Goal: Information Seeking & Learning: Compare options

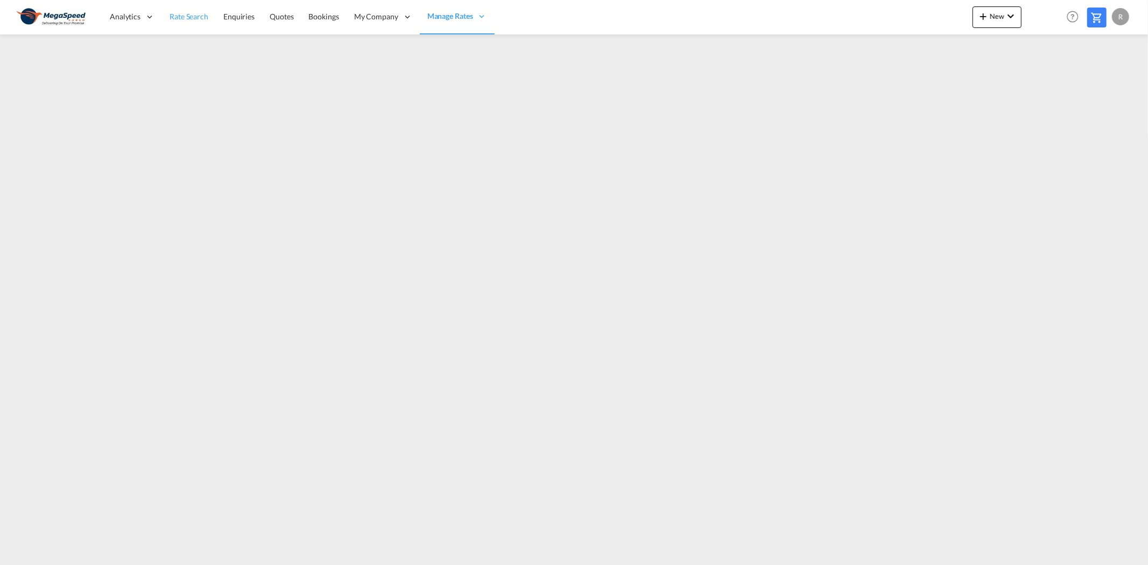
click at [185, 18] on span "Rate Search" at bounding box center [188, 16] width 39 height 9
drag, startPoint x: 182, startPoint y: 555, endPoint x: 441, endPoint y: 555, distance: 259.3
click at [441, 555] on md-content "Analytics Reports Dashboard Rate Search Enquiries Quotes Bookings" at bounding box center [574, 282] width 1148 height 565
